Goal: Transaction & Acquisition: Purchase product/service

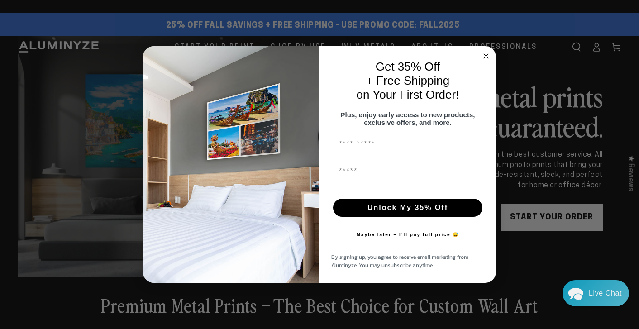
click at [539, 214] on div "Close dialog Get 35% Off + Free Shipping on Your First Order! Plus, enjoy early…" at bounding box center [319, 164] width 639 height 329
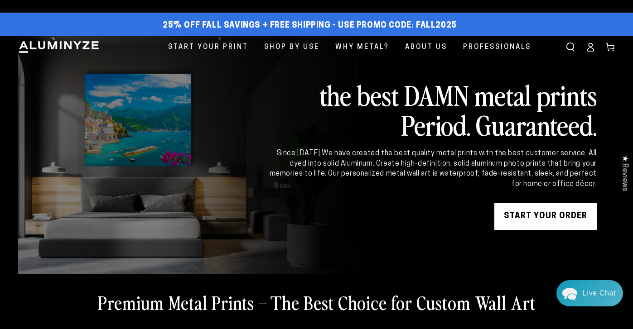
click at [539, 216] on link "START YOUR Order" at bounding box center [545, 216] width 102 height 27
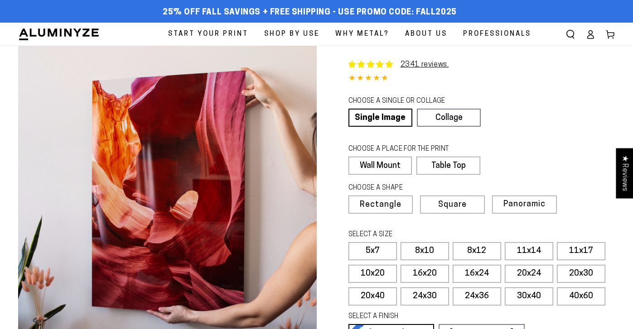
select select "**********"
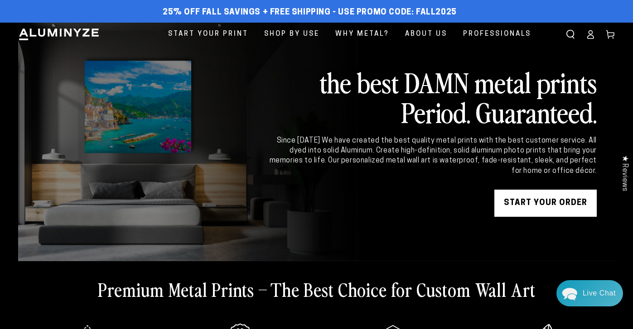
click at [542, 202] on link "START YOUR Order" at bounding box center [545, 203] width 102 height 27
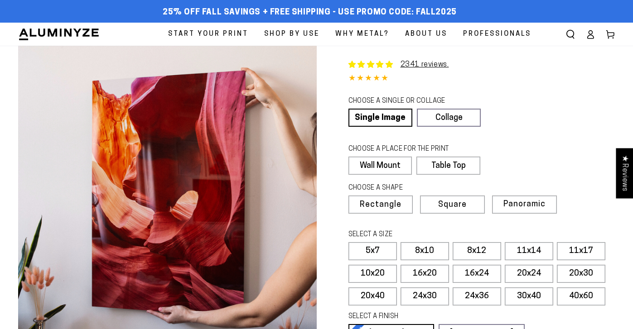
select select "**********"
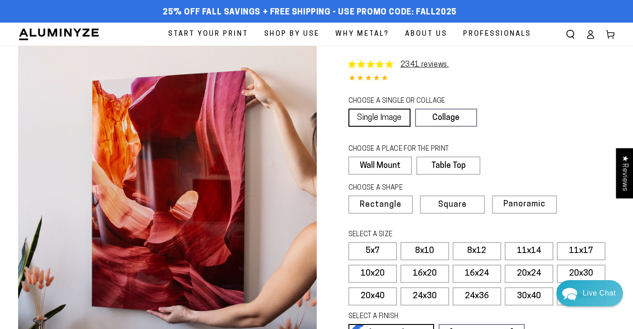
click at [387, 117] on link "Single Image" at bounding box center [379, 118] width 62 height 18
click at [390, 159] on label "Wall Mount" at bounding box center [379, 166] width 63 height 18
click at [375, 204] on span "Rectangle" at bounding box center [380, 205] width 40 height 8
click at [433, 246] on label "8x10" at bounding box center [424, 251] width 48 height 18
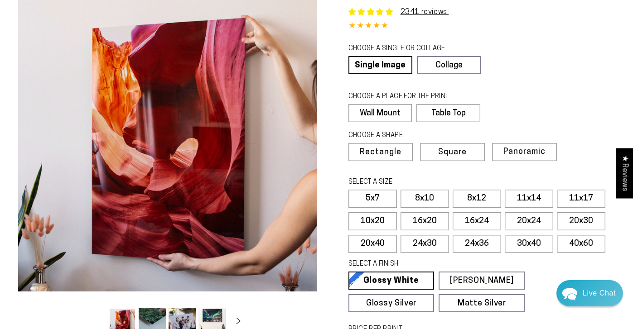
scroll to position [136, 0]
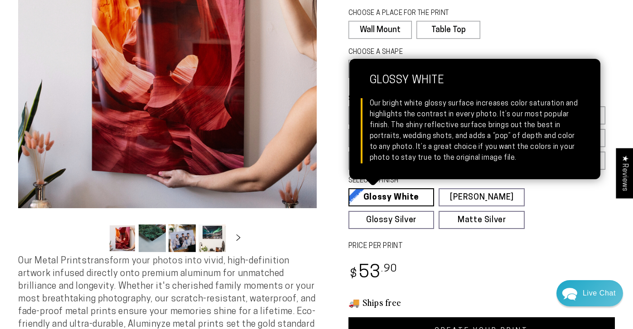
click at [398, 194] on link "Glossy White Glossy White Our bright white glossy surface increases color satur…" at bounding box center [391, 197] width 86 height 18
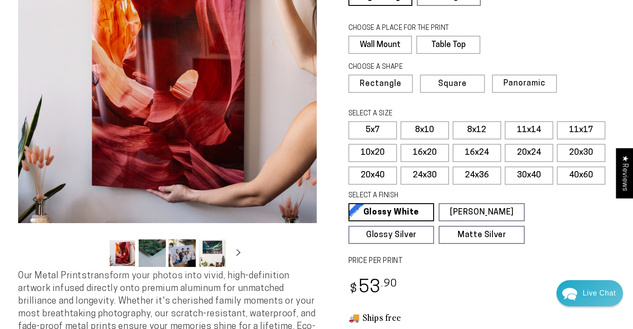
scroll to position [226, 0]
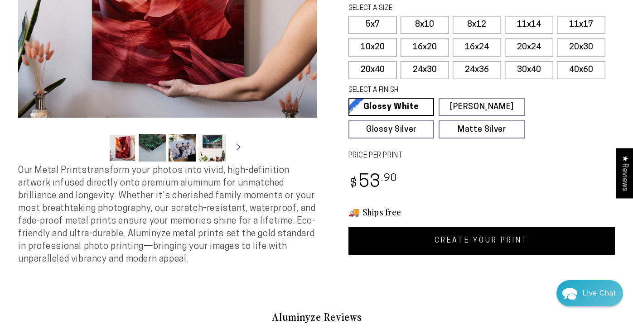
click at [471, 240] on link "CREATE YOUR PRINT" at bounding box center [481, 241] width 267 height 28
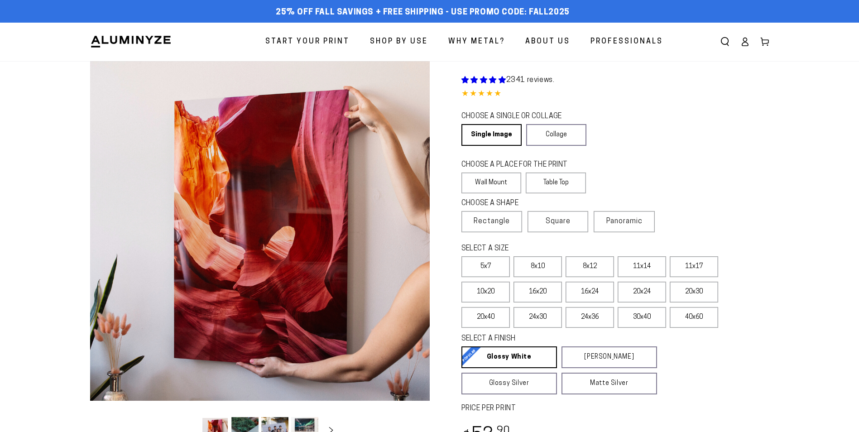
scroll to position [226, 0]
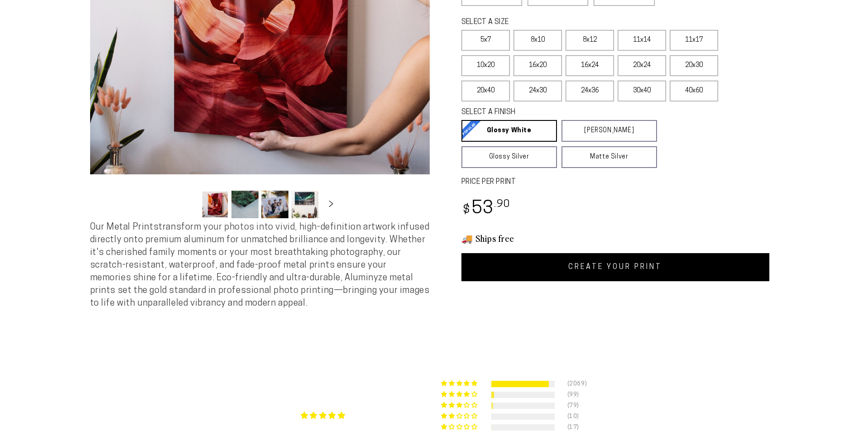
select select "**********"
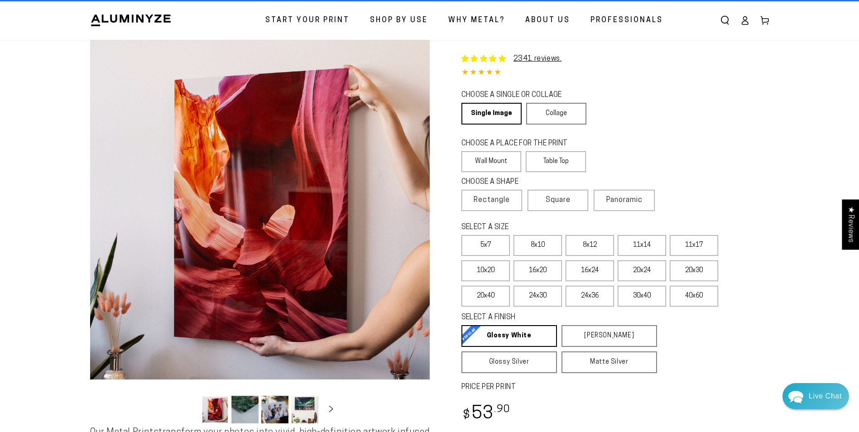
scroll to position [0, 0]
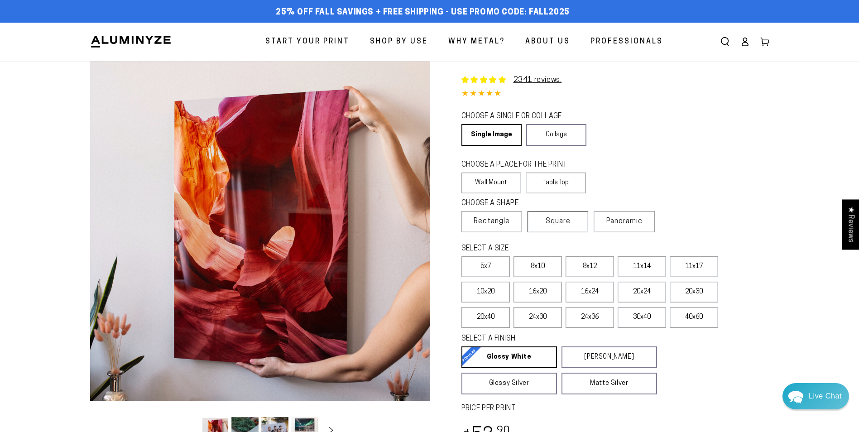
click at [563, 226] on span "Square" at bounding box center [558, 221] width 25 height 11
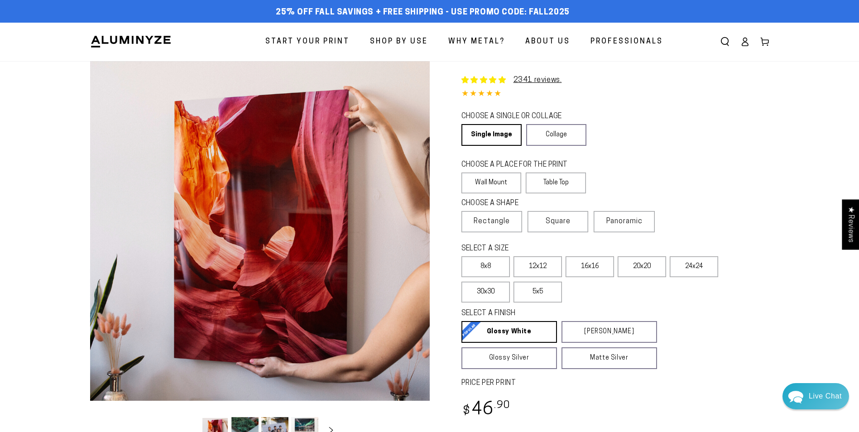
scroll to position [181, 0]
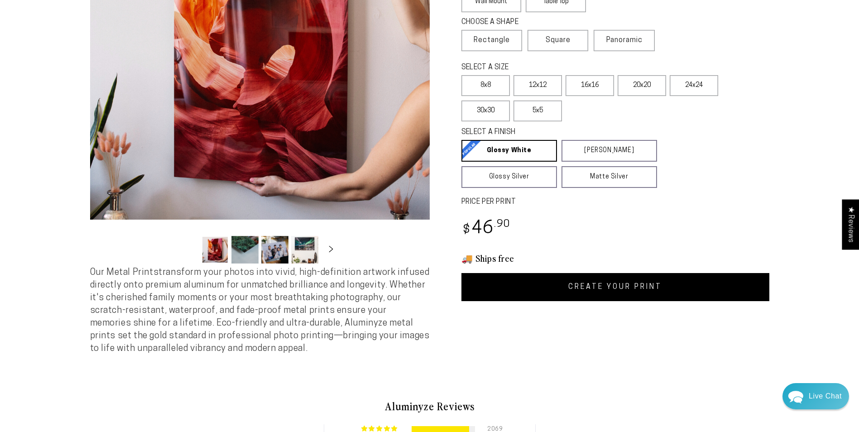
click at [607, 291] on link "CREATE YOUR PRINT" at bounding box center [615, 287] width 308 height 28
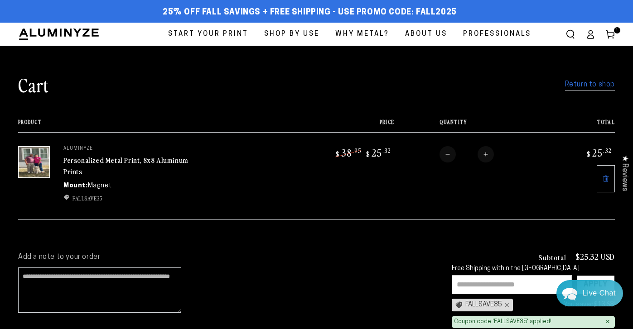
click at [625, 77] on cart-items "Cart Return to shop Your cart is currently empty Return to shop Product Price T…" at bounding box center [316, 141] width 633 height 191
click at [485, 156] on button "Increase quantity for Personalized Metal Print, 8x8 Aluminum Prints" at bounding box center [485, 154] width 16 height 16
type input "*"
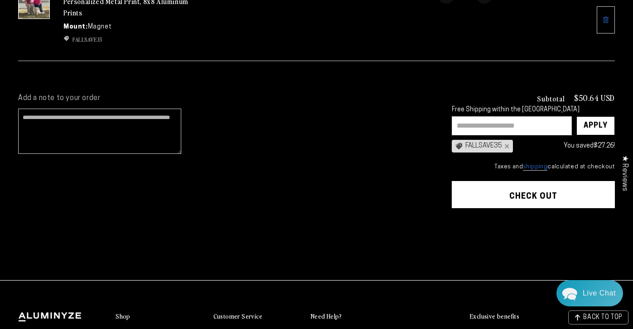
scroll to position [181, 0]
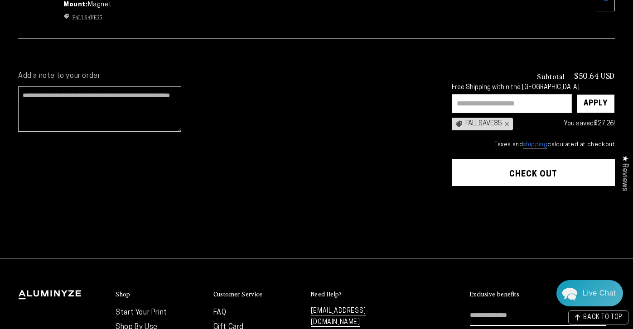
click at [517, 167] on button "Check out" at bounding box center [532, 172] width 163 height 27
